Goal: Task Accomplishment & Management: Complete application form

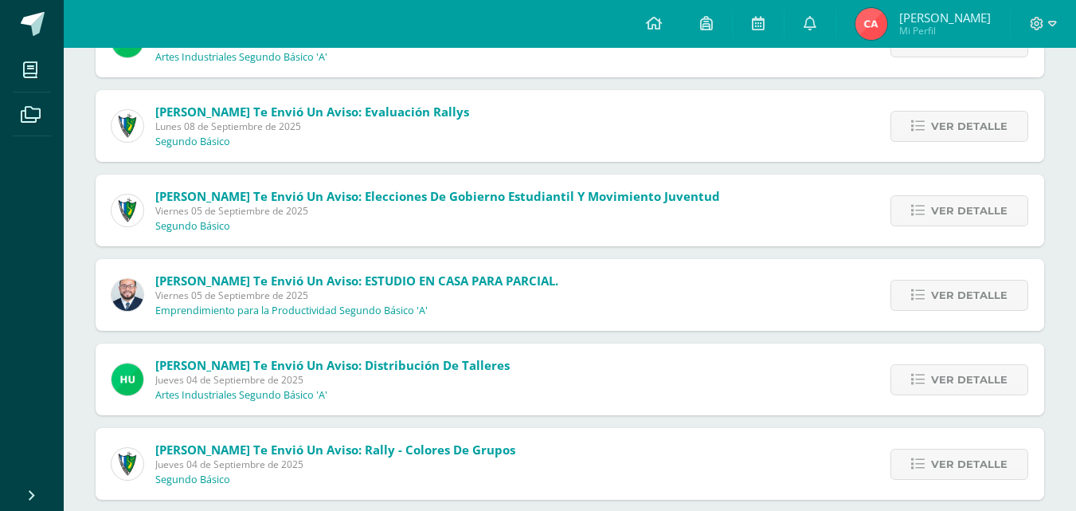
scroll to position [483, 0]
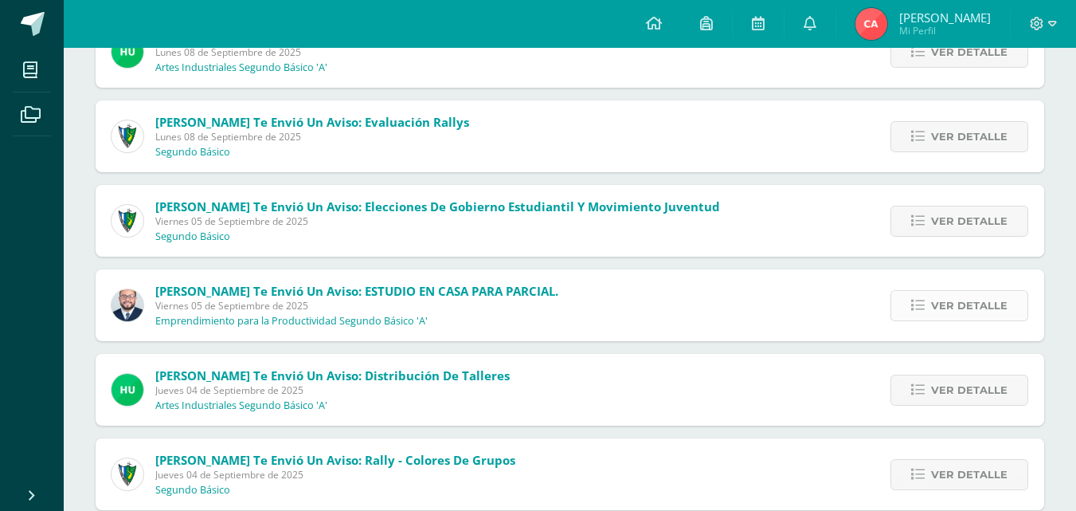
click at [993, 310] on span "Ver detalle" at bounding box center [969, 305] width 76 height 29
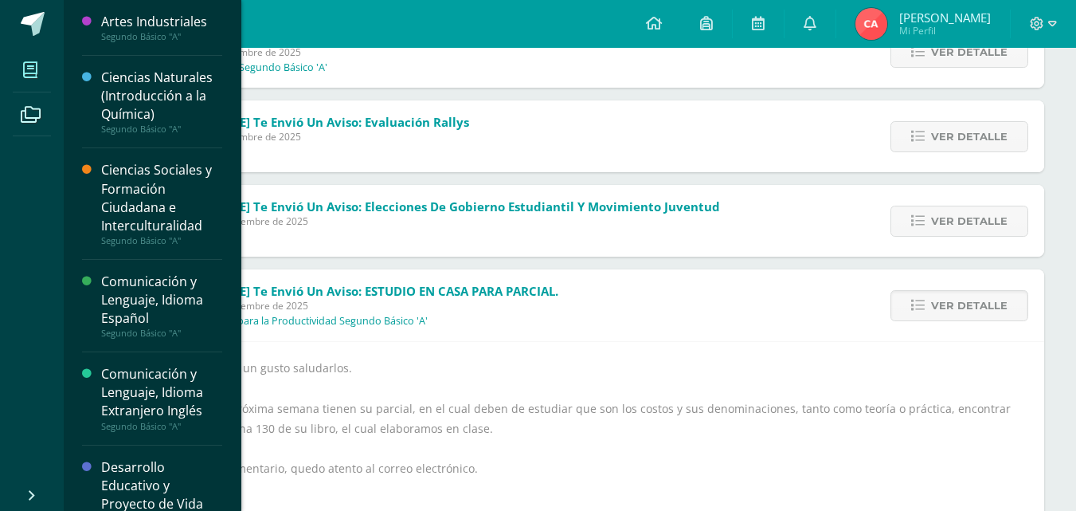
click at [25, 62] on icon at bounding box center [30, 70] width 14 height 16
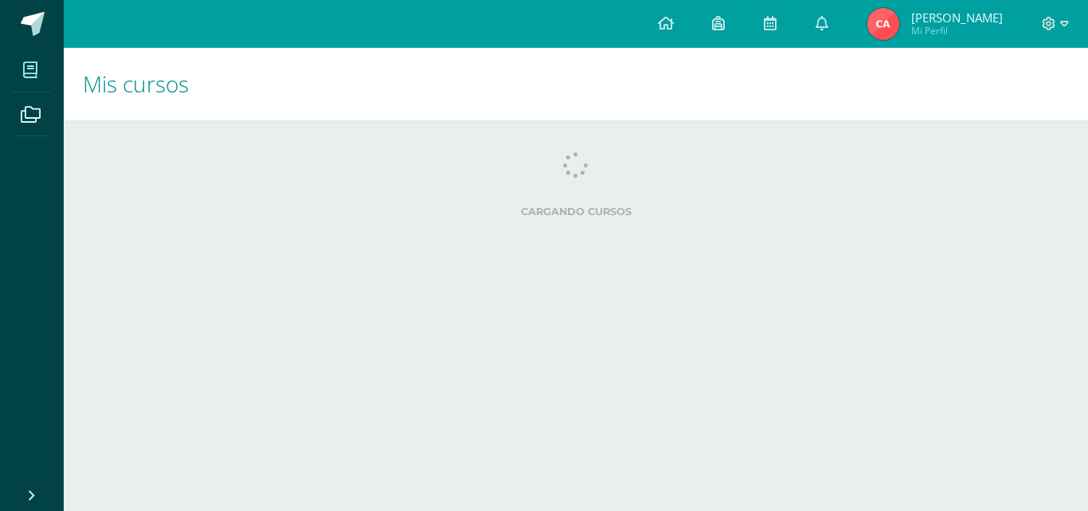
click at [35, 120] on icon at bounding box center [31, 115] width 20 height 16
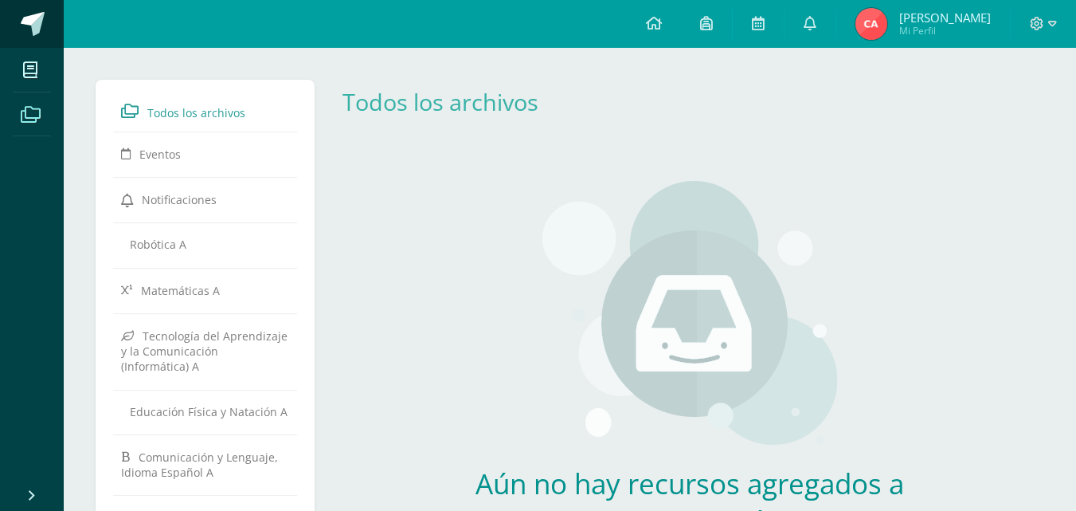
click at [18, 29] on link at bounding box center [32, 24] width 64 height 48
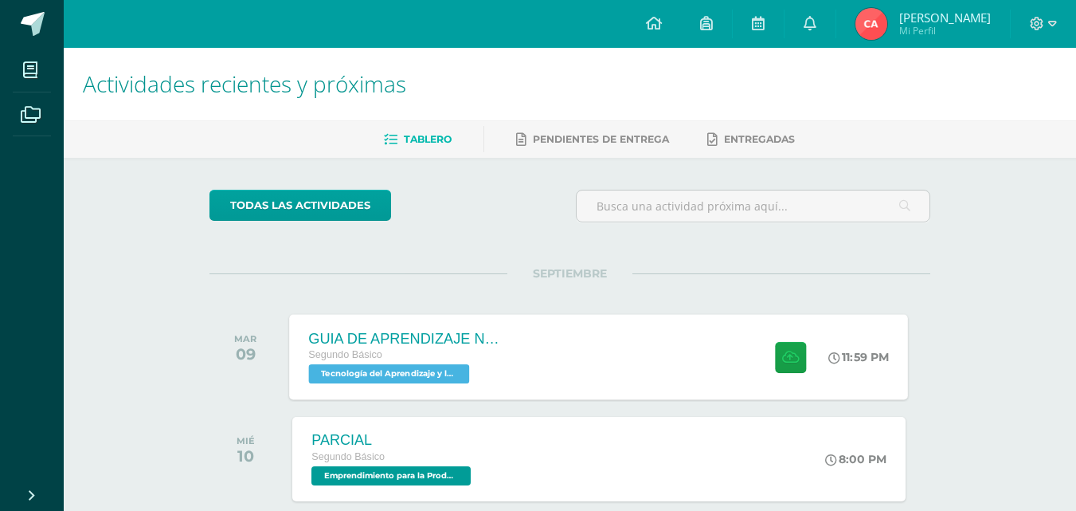
click at [730, 358] on div "GUIA DE APRENDIZAJE NO 3 Segundo Básico Tecnología del Aprendizaje y la Comunic…" at bounding box center [599, 356] width 619 height 85
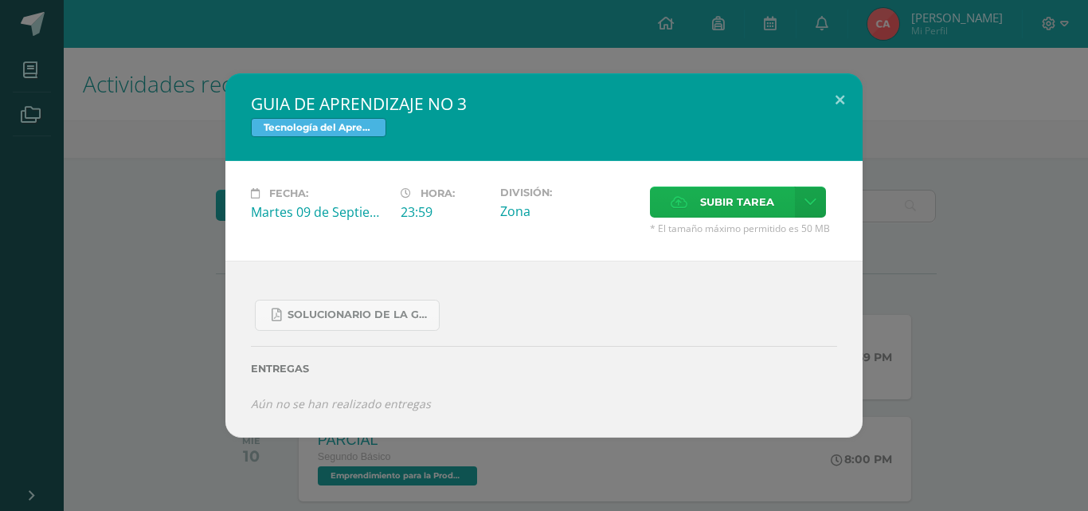
click at [727, 213] on span "Subir tarea" at bounding box center [737, 201] width 74 height 29
click at [0, 0] on input "Subir tarea" at bounding box center [0, 0] width 0 height 0
click at [809, 209] on link at bounding box center [810, 201] width 31 height 31
click at [742, 237] on span "Subir enlace" at bounding box center [742, 236] width 67 height 15
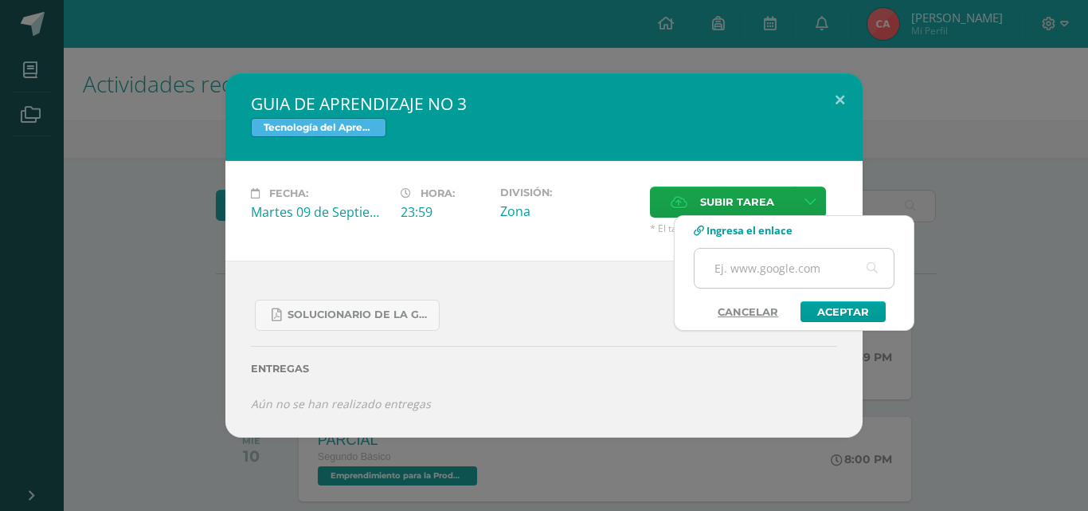
click at [742, 261] on input "text" at bounding box center [794, 268] width 199 height 39
paste input "https://youtu.be/fOrTiVe7XCk"
type input "https://youtu.be/fOrTiVe7XCk"
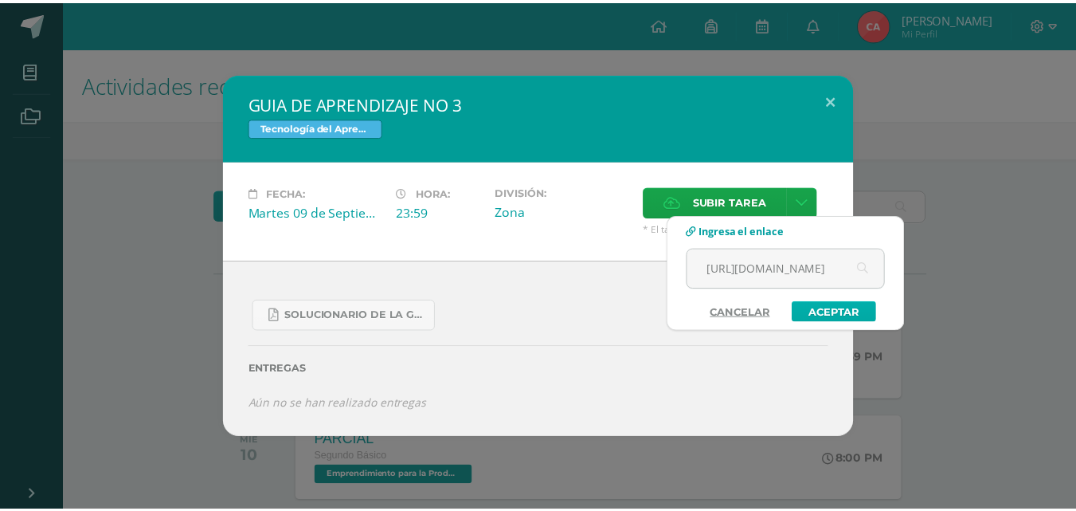
scroll to position [0, 0]
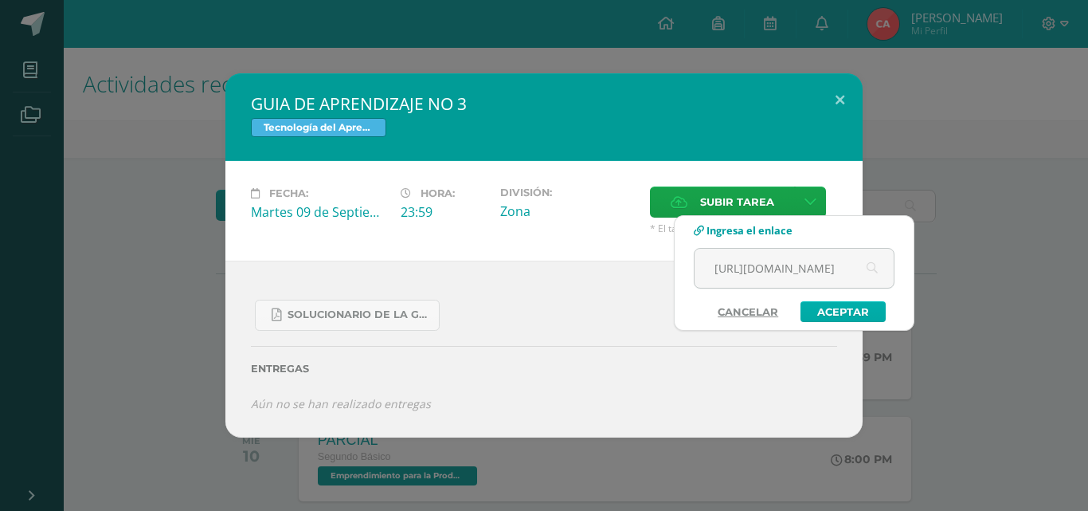
click at [840, 303] on link "Aceptar" at bounding box center [843, 311] width 85 height 21
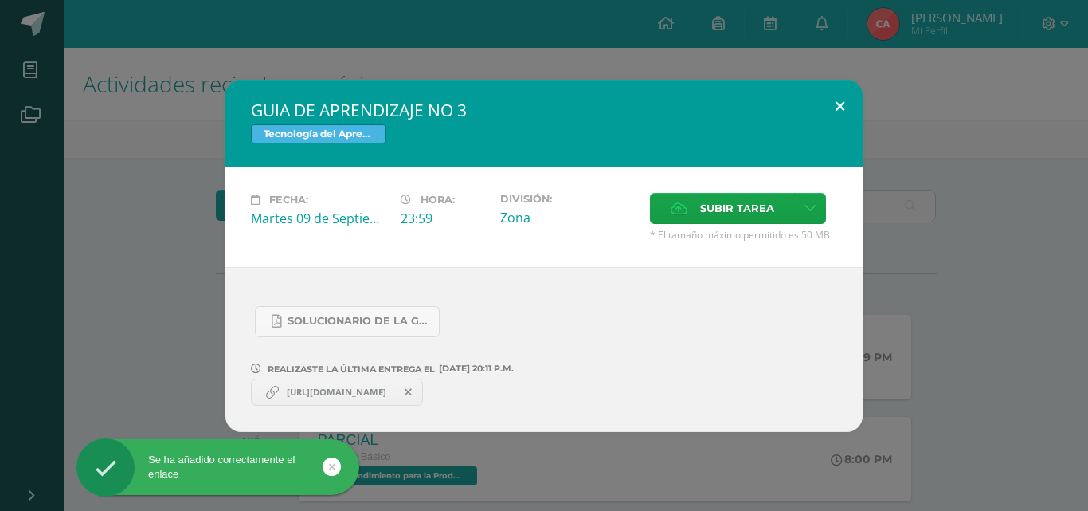
click at [836, 111] on button at bounding box center [839, 107] width 45 height 54
